Goal: Transaction & Acquisition: Book appointment/travel/reservation

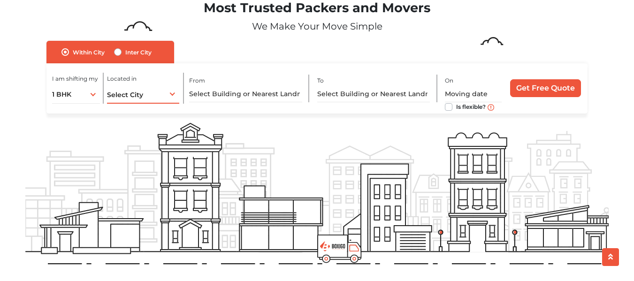
click at [169, 89] on div "Select City Select City [GEOGRAPHIC_DATA] [GEOGRAPHIC_DATA] [GEOGRAPHIC_DATA] […" at bounding box center [143, 94] width 72 height 20
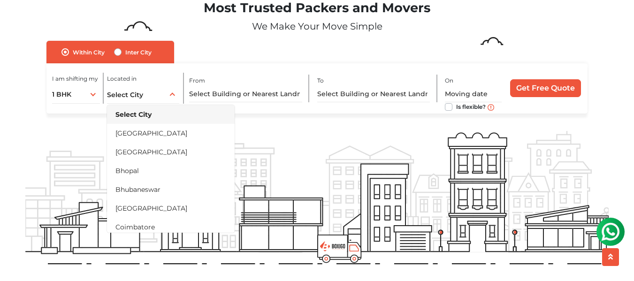
click at [591, 42] on form "no_url_set Within [GEOGRAPHIC_DATA] Inter City I am shifting my 1 BHK 2 BHK 3 B…" at bounding box center [316, 77] width 583 height 73
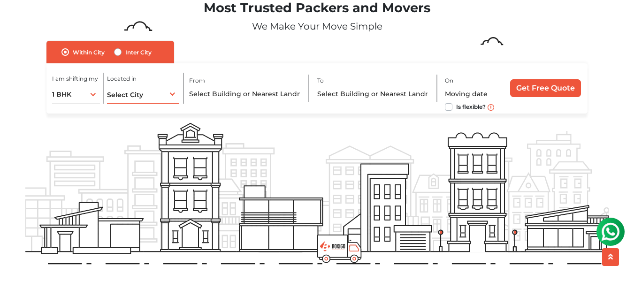
click at [147, 100] on div "Select City Select City [GEOGRAPHIC_DATA] [GEOGRAPHIC_DATA] [GEOGRAPHIC_DATA] […" at bounding box center [143, 94] width 72 height 20
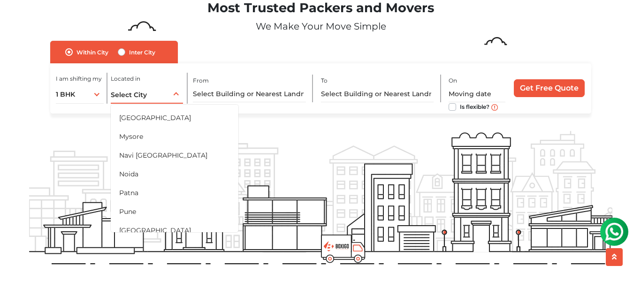
scroll to position [393, 0]
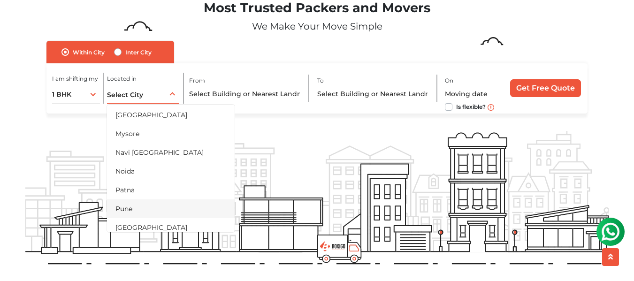
click at [128, 211] on li "Pune" at bounding box center [171, 208] width 128 height 19
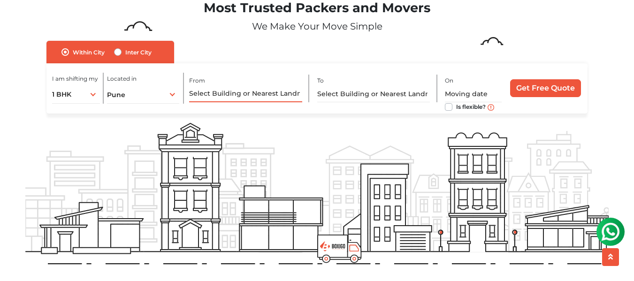
click at [273, 98] on input "text" at bounding box center [245, 94] width 113 height 16
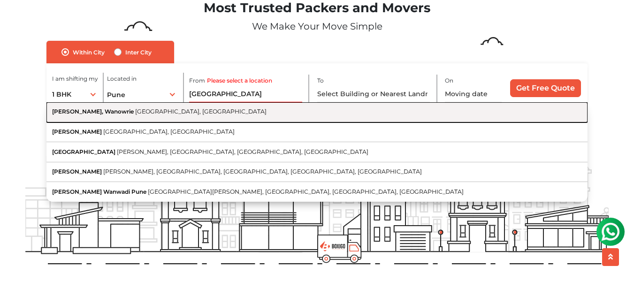
click at [108, 114] on span "[PERSON_NAME], Wanowrie" at bounding box center [93, 111] width 82 height 7
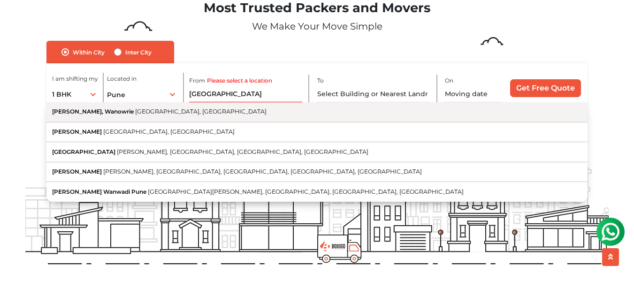
type input "[PERSON_NAME], [GEOGRAPHIC_DATA], [GEOGRAPHIC_DATA], [GEOGRAPHIC_DATA]"
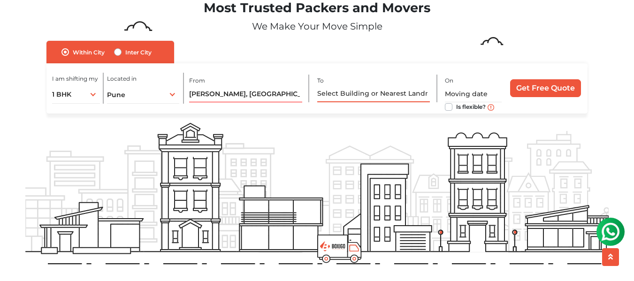
click at [350, 94] on input "text" at bounding box center [373, 94] width 113 height 16
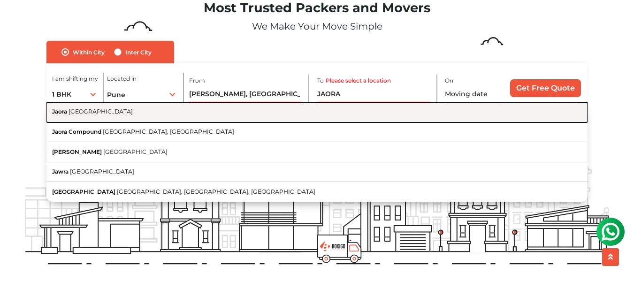
click at [181, 106] on button "Jaora [GEOGRAPHIC_DATA]" at bounding box center [316, 112] width 541 height 20
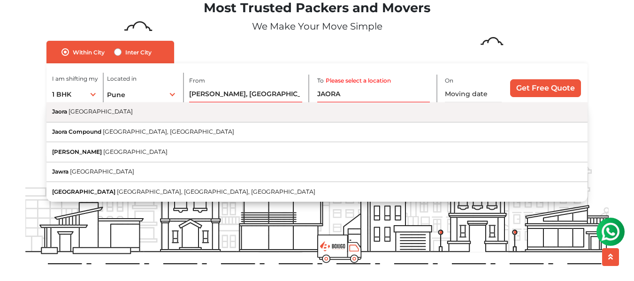
type input "[GEOGRAPHIC_DATA], [GEOGRAPHIC_DATA]"
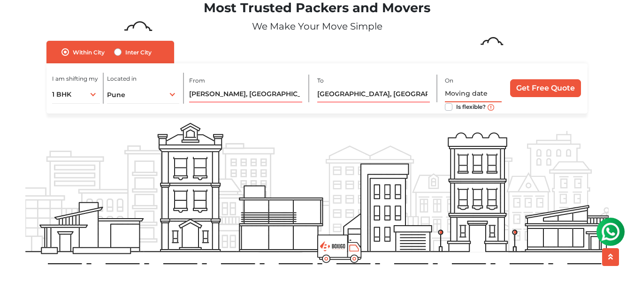
click at [474, 93] on input "text" at bounding box center [473, 94] width 57 height 16
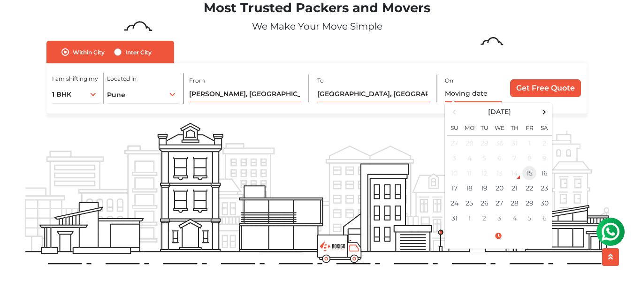
click at [529, 175] on td "15" at bounding box center [529, 173] width 15 height 15
type input "[DATE] 10:58 AM"
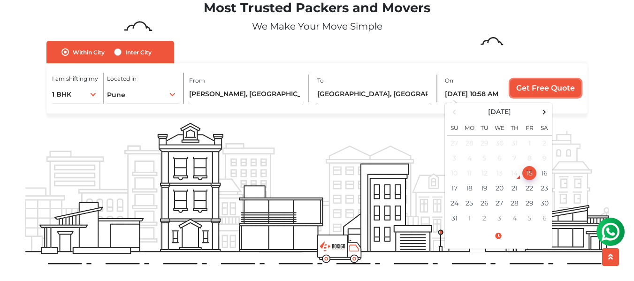
click at [530, 82] on input "Get Free Quote" at bounding box center [545, 88] width 71 height 18
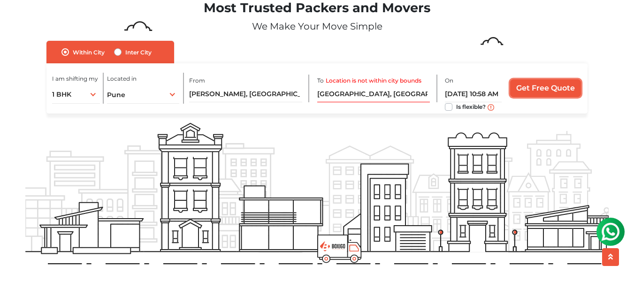
click at [525, 92] on input "Get Free Quote" at bounding box center [545, 88] width 71 height 18
